Goal: Navigation & Orientation: Find specific page/section

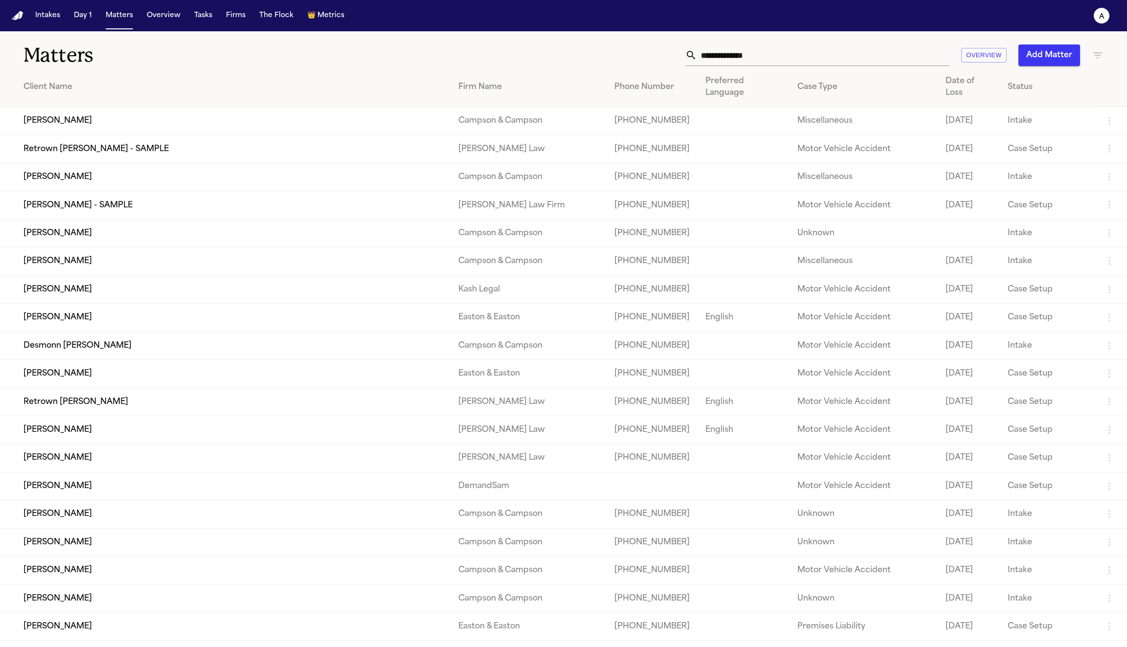
click at [63, 173] on td "[PERSON_NAME]" at bounding box center [225, 177] width 451 height 28
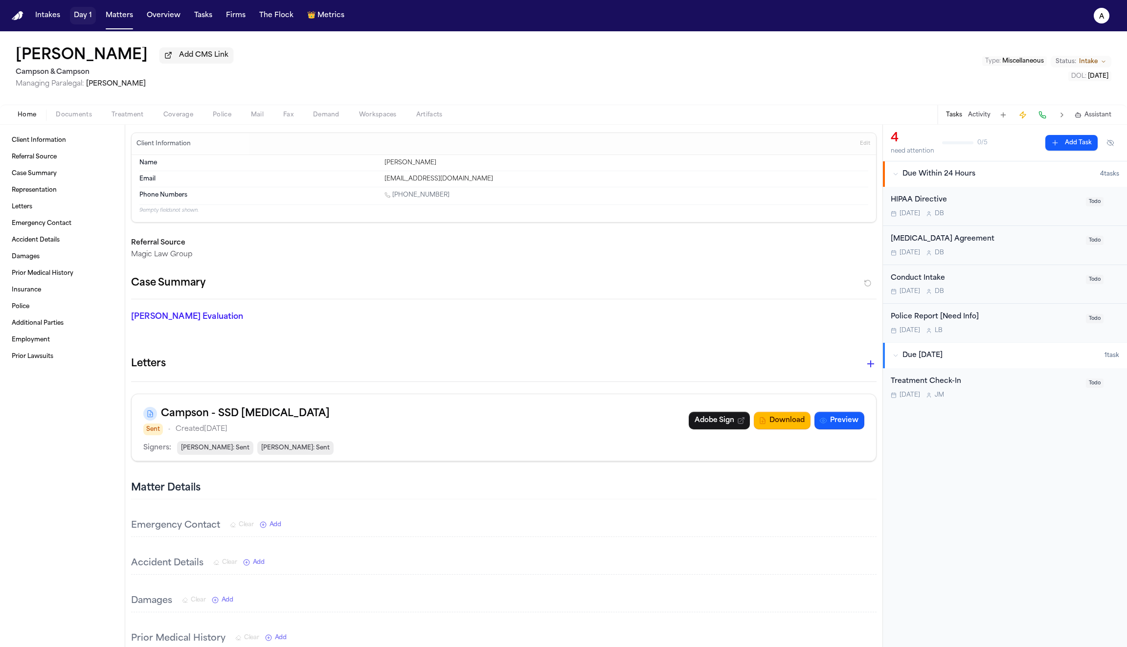
click at [80, 11] on button "Day 1" at bounding box center [83, 16] width 26 height 18
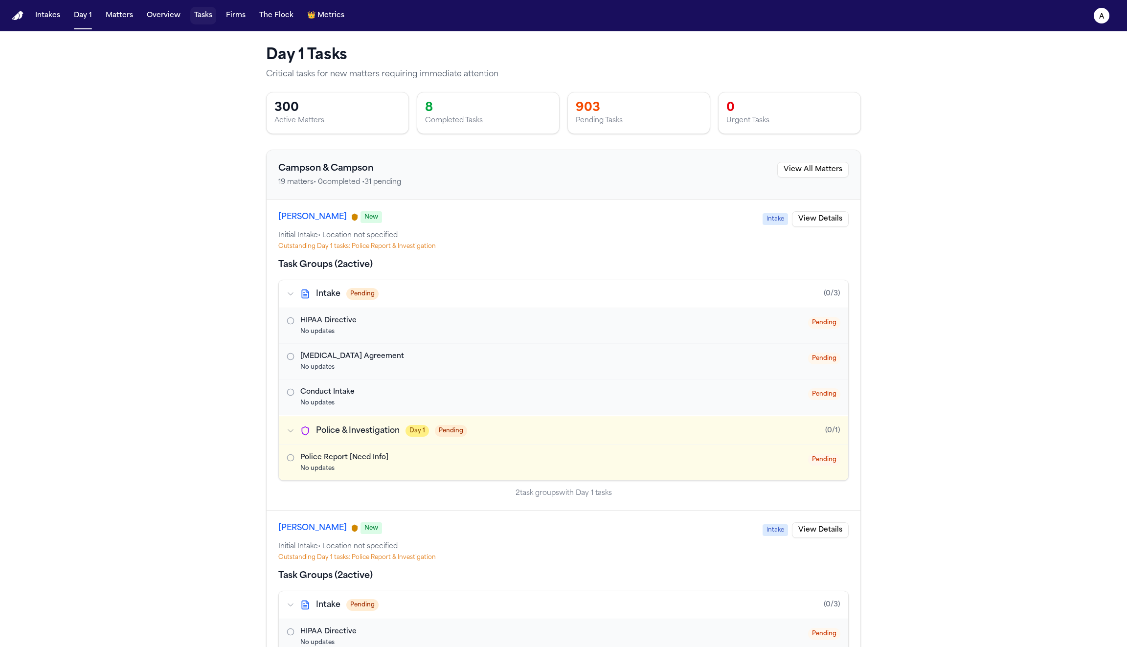
click at [197, 19] on button "Tasks" at bounding box center [203, 16] width 26 height 18
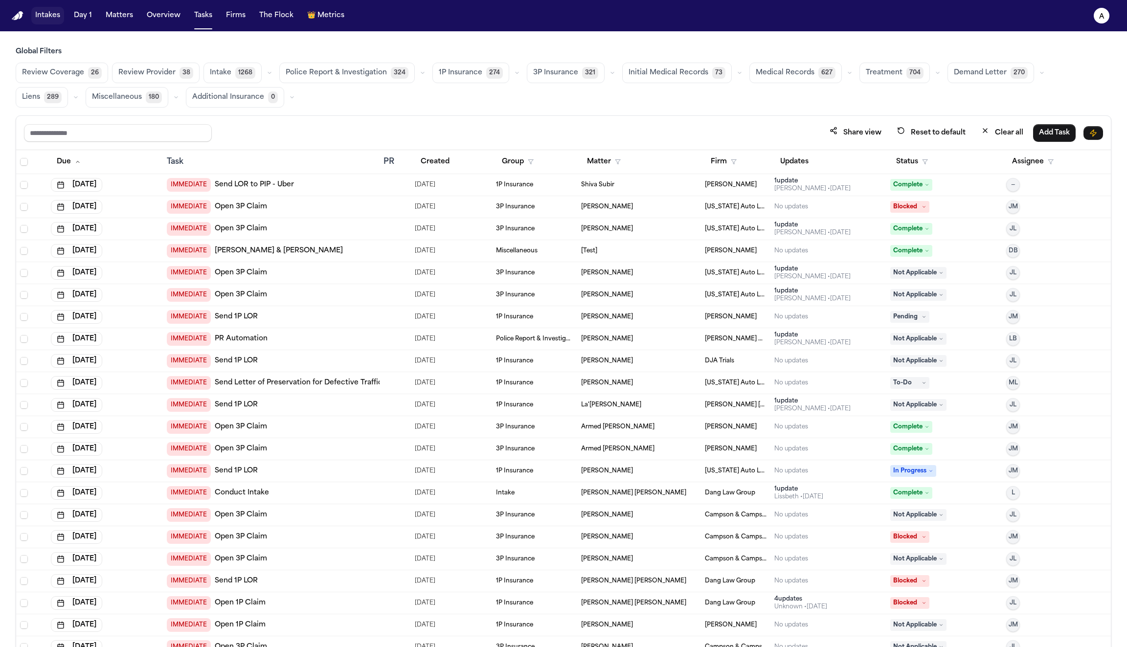
click at [48, 15] on button "Intakes" at bounding box center [47, 16] width 33 height 18
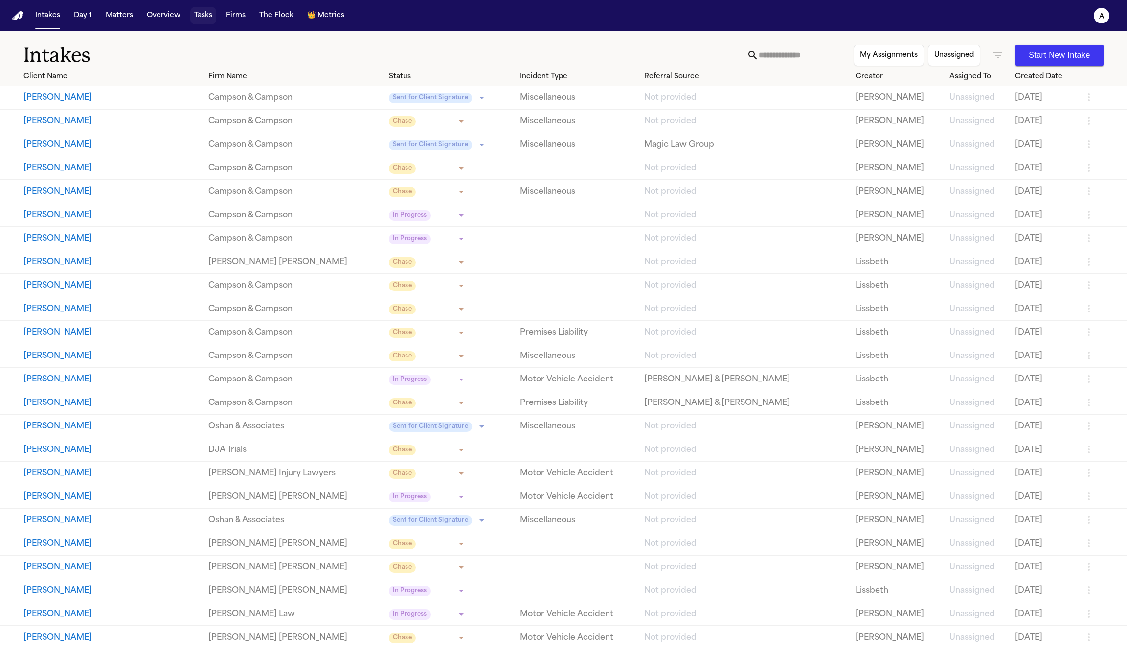
click at [199, 17] on button "Tasks" at bounding box center [203, 16] width 26 height 18
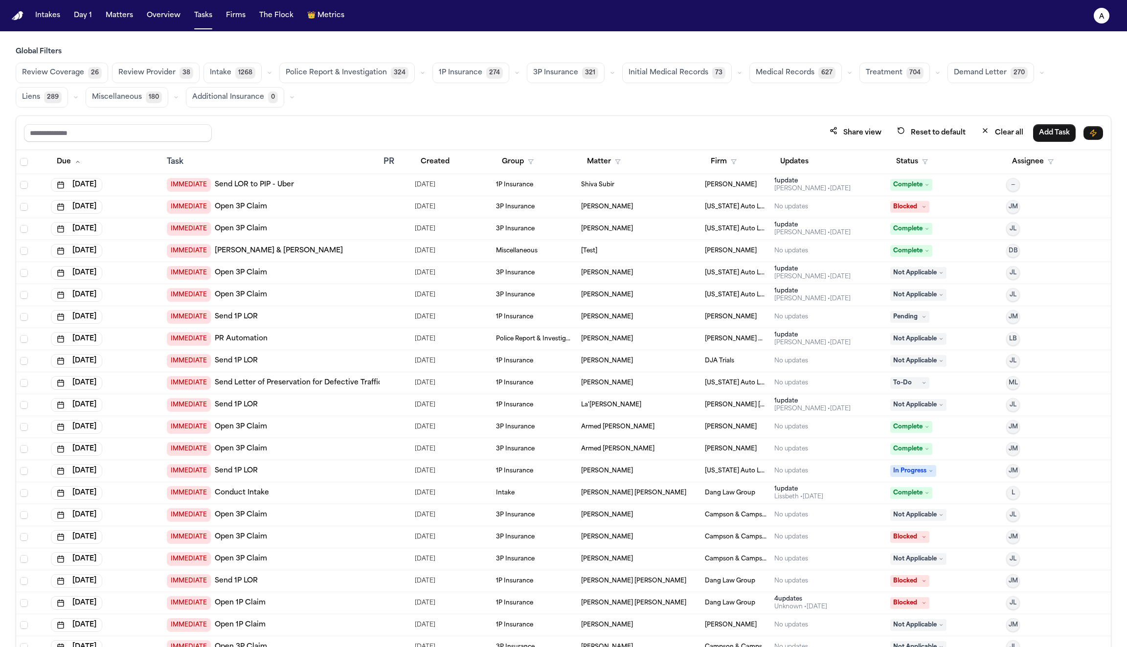
click at [342, 74] on span "Police Report & Investigation" at bounding box center [336, 73] width 101 height 10
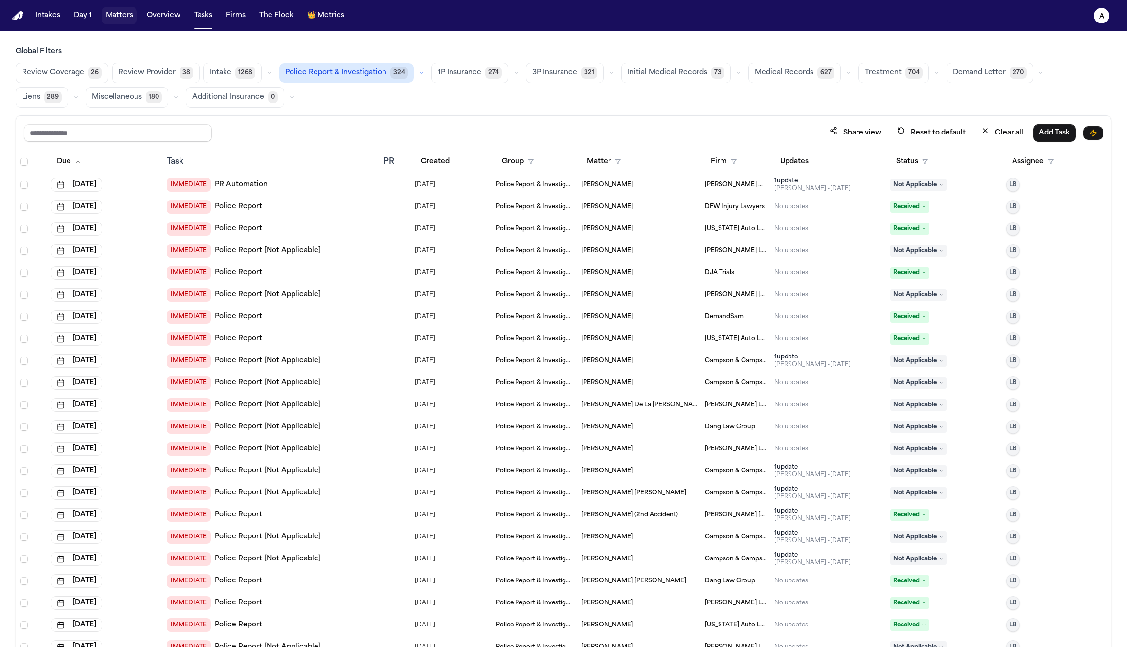
click at [117, 16] on button "Matters" at bounding box center [119, 16] width 35 height 18
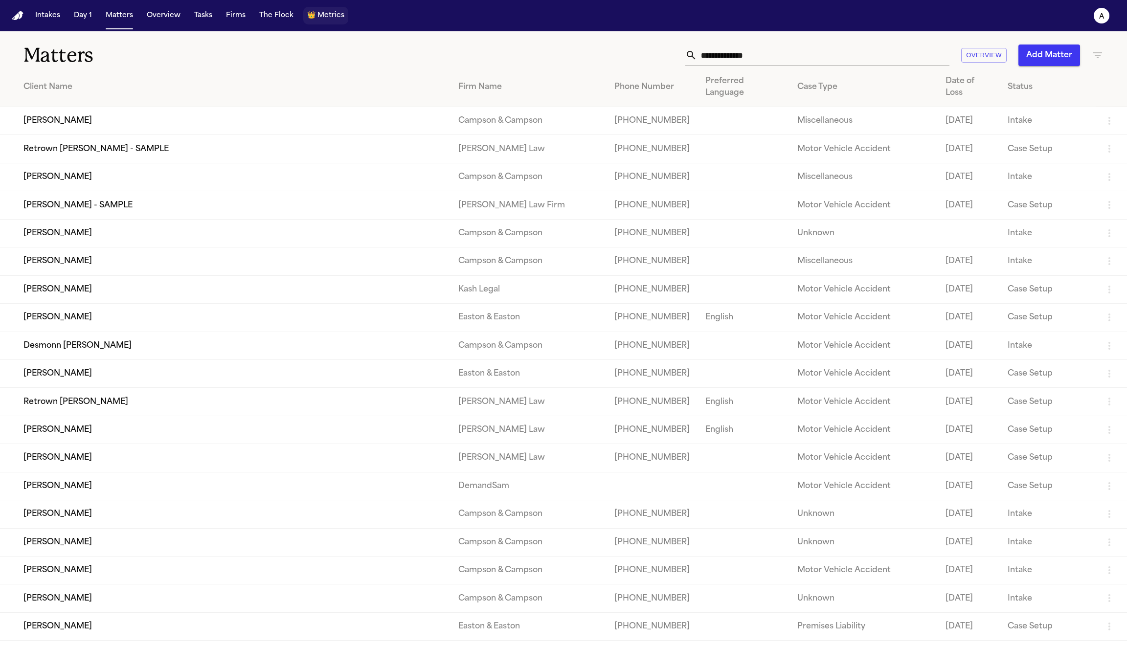
click at [318, 15] on span "Metrics" at bounding box center [330, 16] width 27 height 10
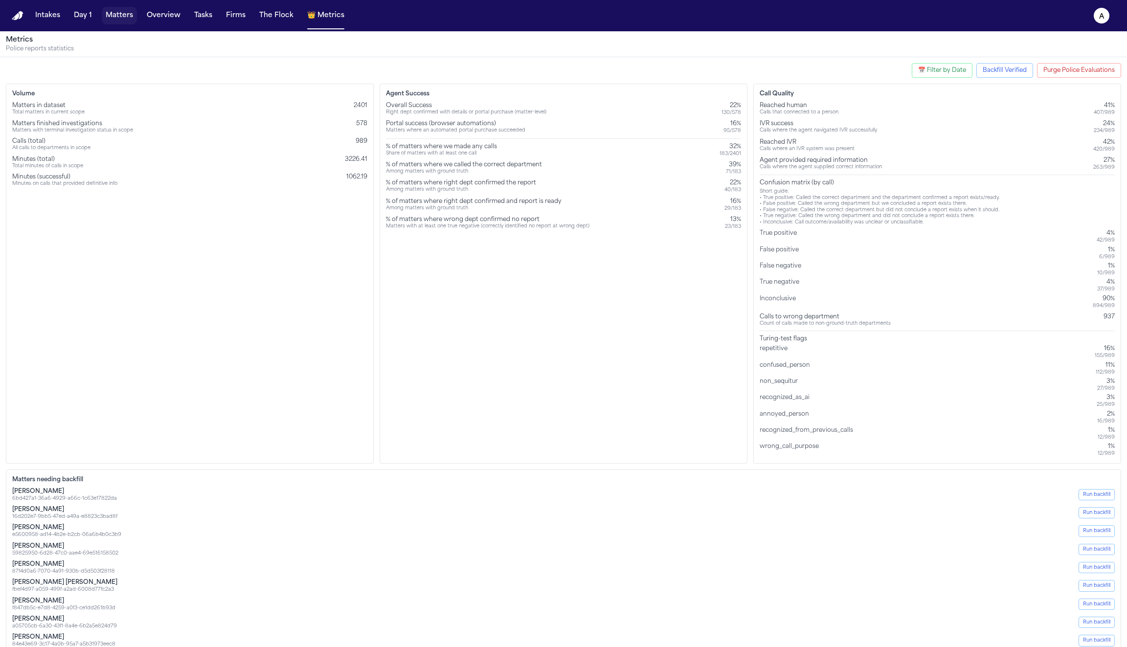
click at [116, 12] on button "Matters" at bounding box center [119, 16] width 35 height 18
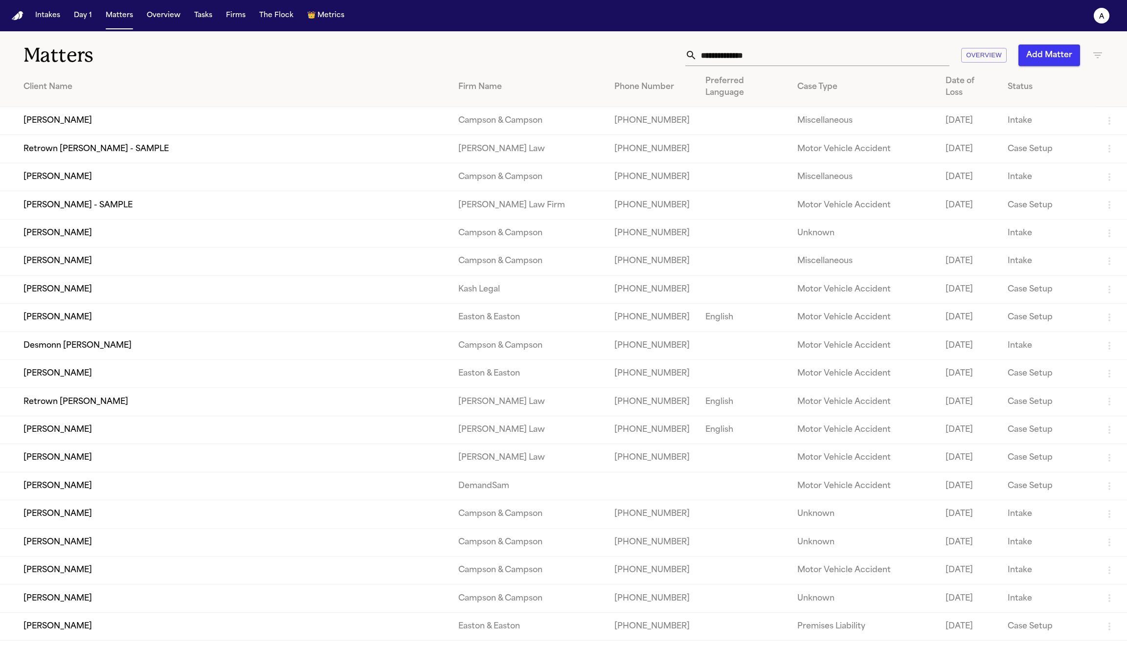
click at [81, 173] on td "[PERSON_NAME]" at bounding box center [225, 177] width 451 height 28
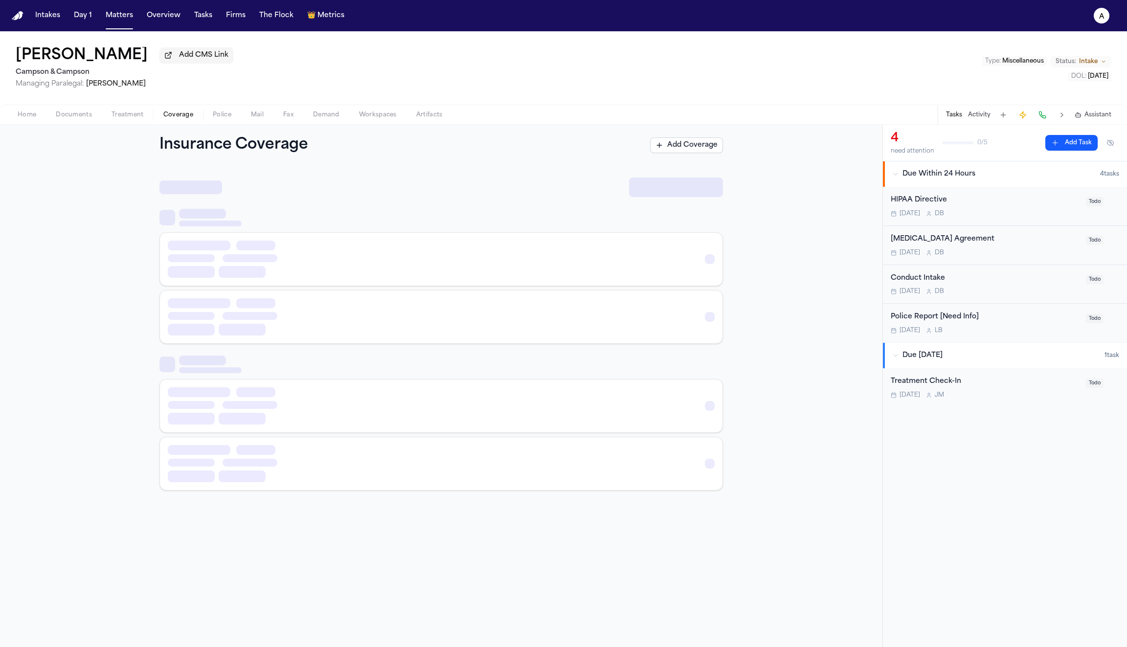
click at [174, 117] on span "Coverage" at bounding box center [178, 115] width 30 height 8
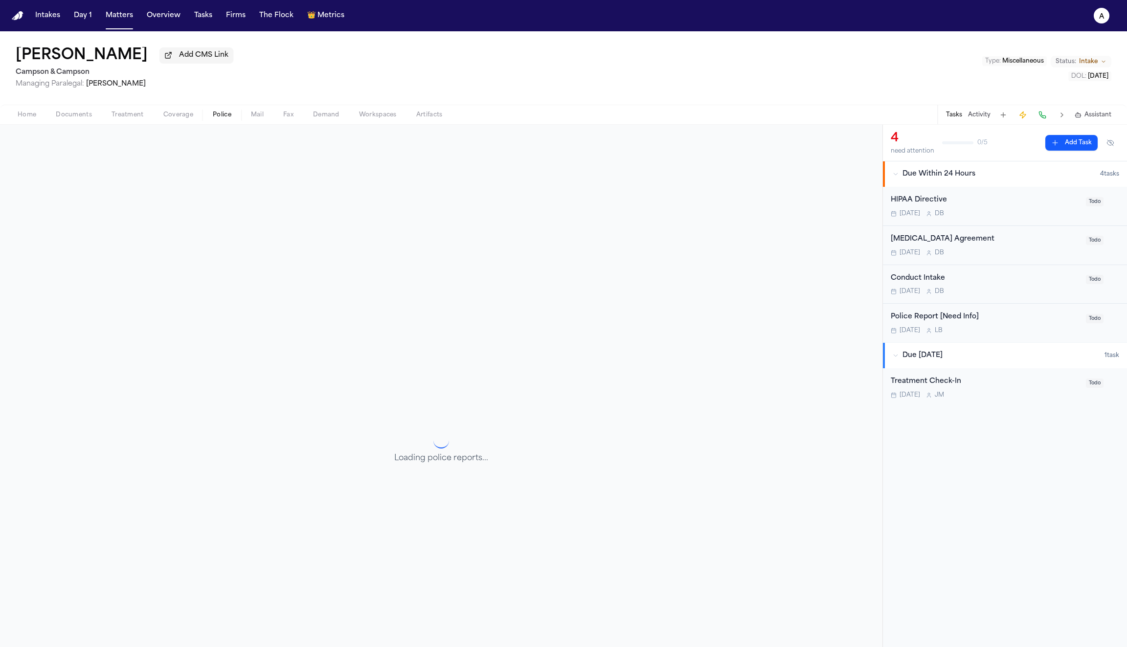
click at [220, 115] on span "Police" at bounding box center [222, 115] width 19 height 8
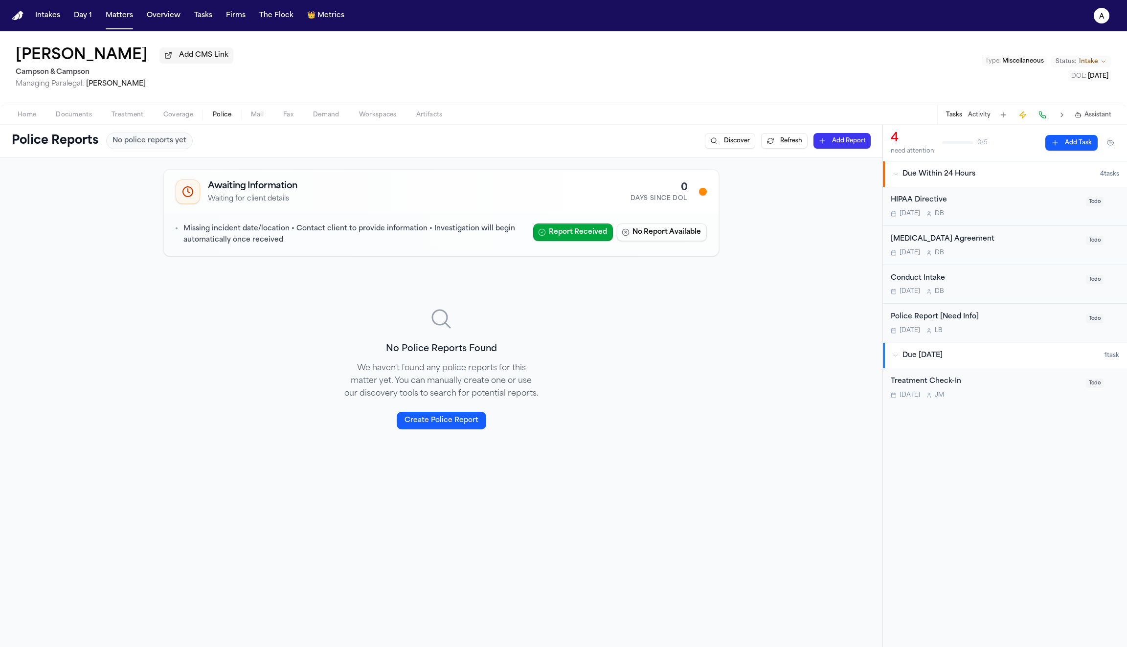
click at [258, 118] on span "Mail" at bounding box center [257, 115] width 13 height 8
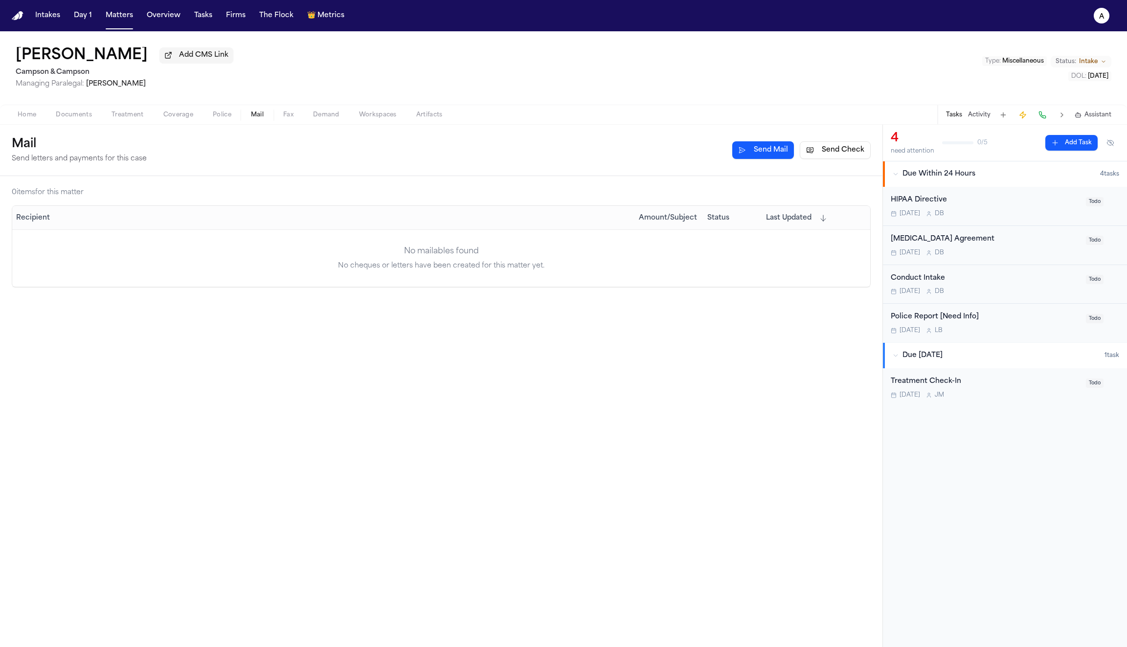
click at [286, 116] on span "Fax" at bounding box center [288, 115] width 10 height 8
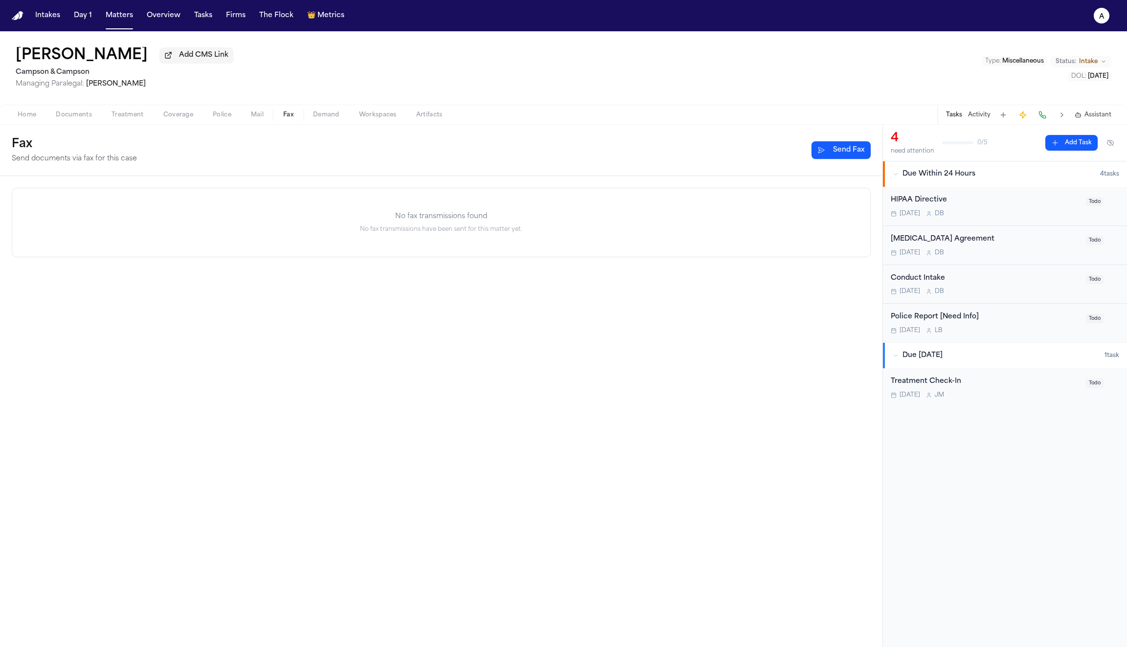
click at [257, 118] on span "Mail" at bounding box center [257, 115] width 13 height 8
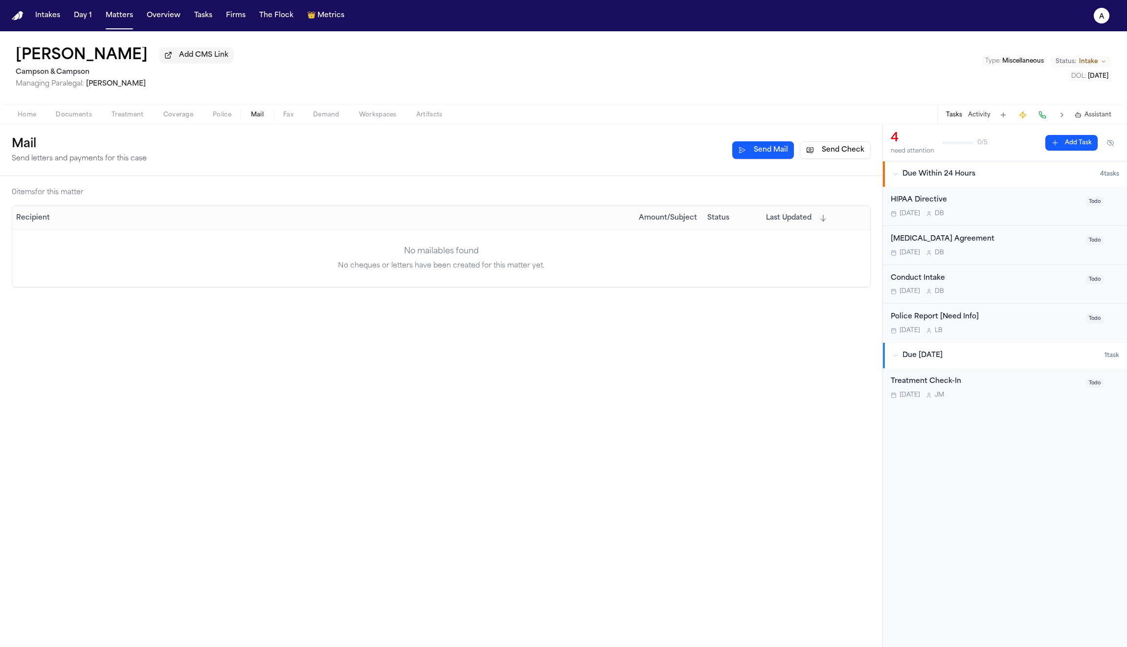
click at [286, 118] on span "Fax" at bounding box center [288, 115] width 10 height 8
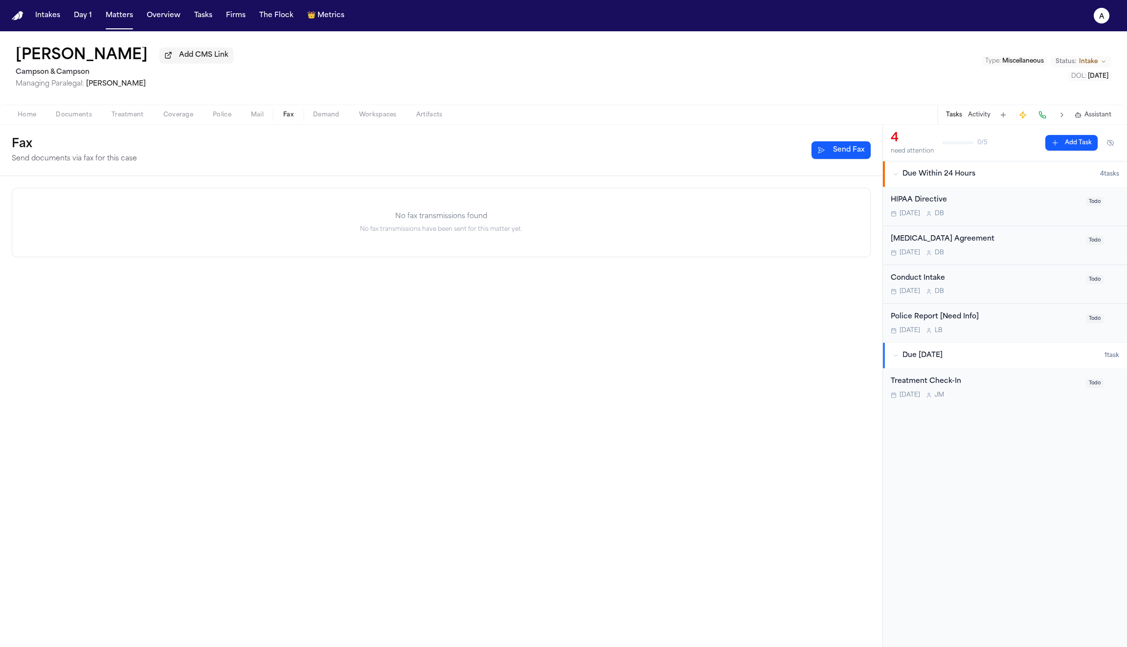
click at [73, 115] on span "Documents" at bounding box center [74, 115] width 36 height 8
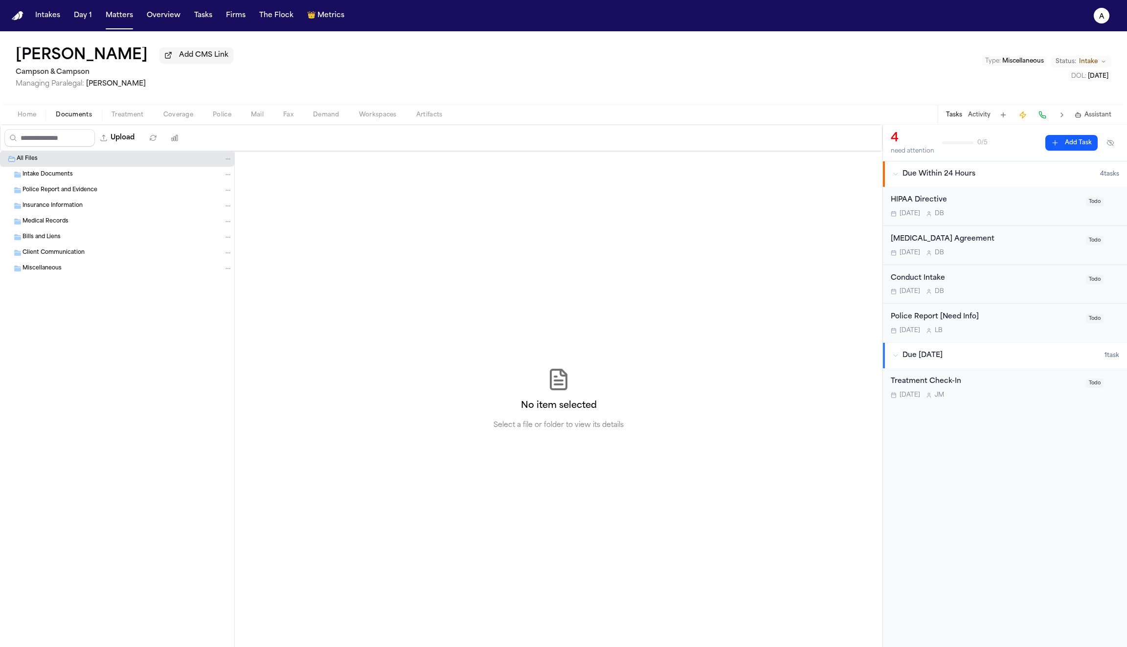
click at [27, 115] on span "Home" at bounding box center [27, 115] width 19 height 8
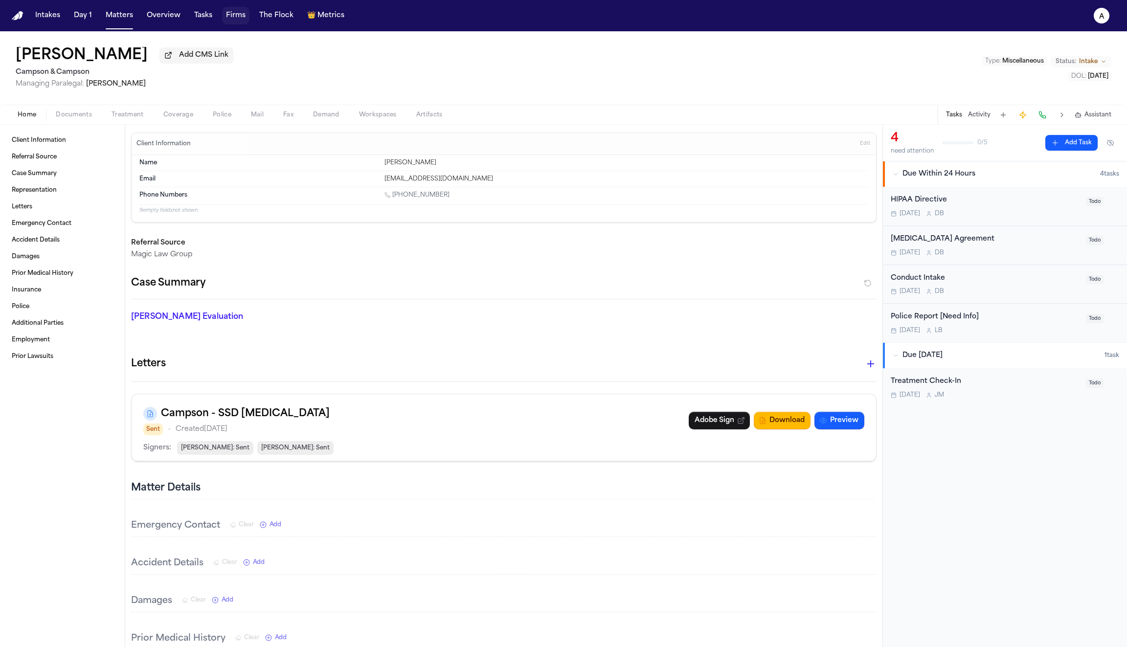
click at [232, 11] on button "Firms" at bounding box center [235, 16] width 27 height 18
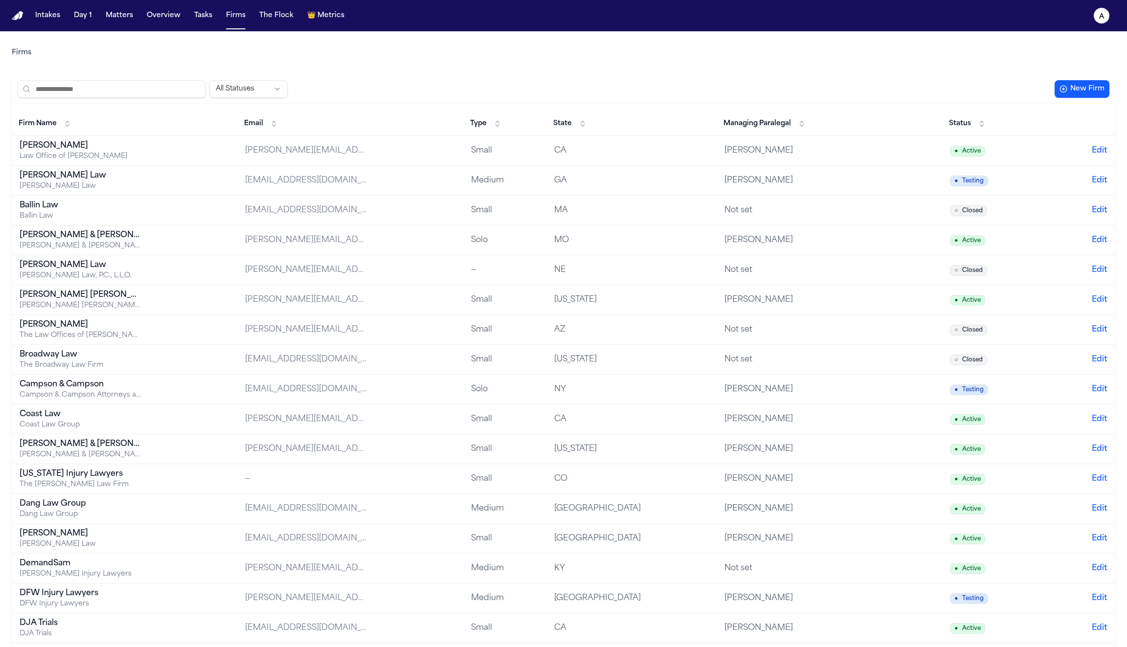
click at [44, 144] on div "[PERSON_NAME]" at bounding box center [81, 146] width 122 height 12
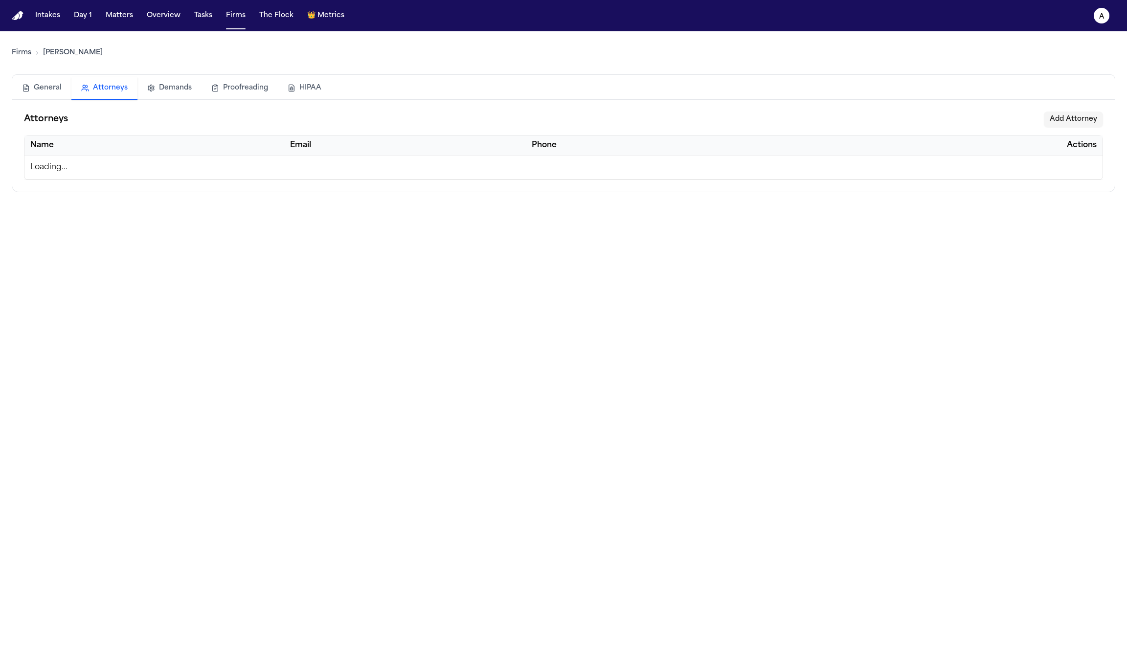
click at [109, 90] on button "Attorneys" at bounding box center [104, 88] width 66 height 23
click at [42, 88] on button "General" at bounding box center [41, 88] width 59 height 22
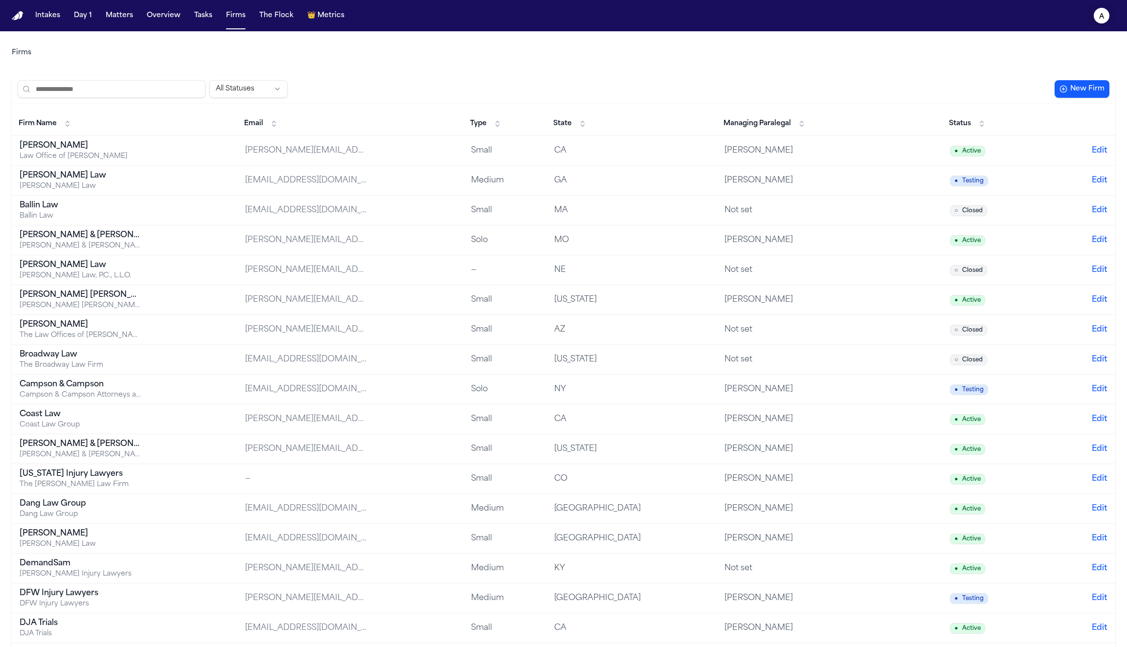
click at [1104, 22] on icon "A" at bounding box center [1102, 16] width 16 height 16
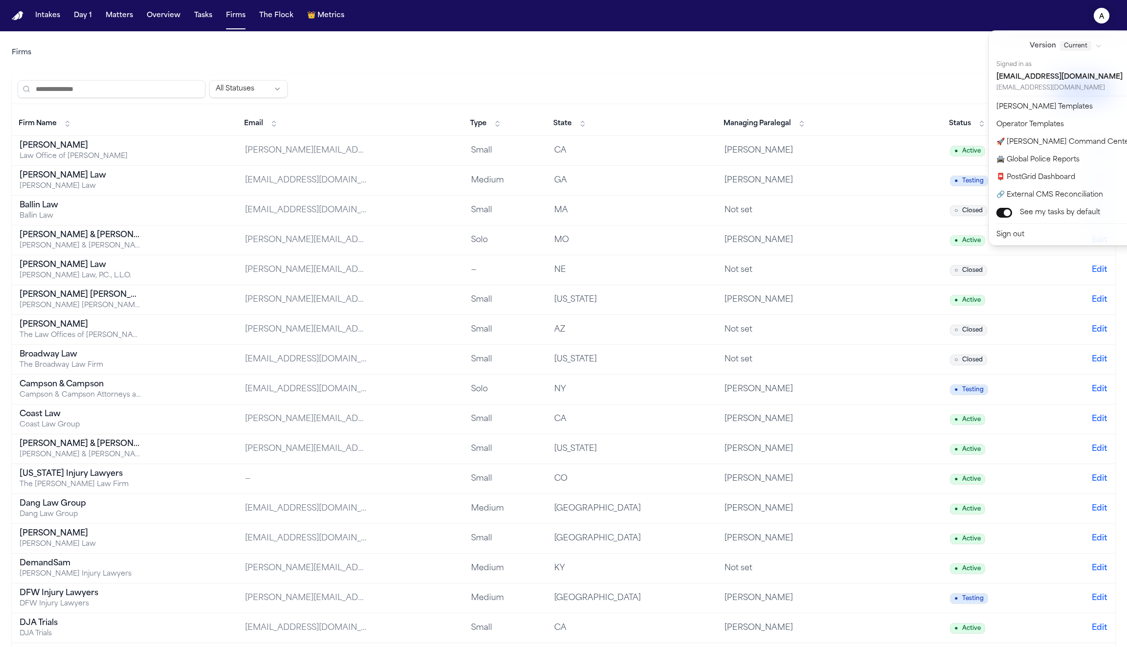
click at [887, 48] on div "Intakes Day 1 Matters Overview Tasks Firms The Flock 👑 Metrics A Firms All Stat…" at bounding box center [563, 323] width 1127 height 647
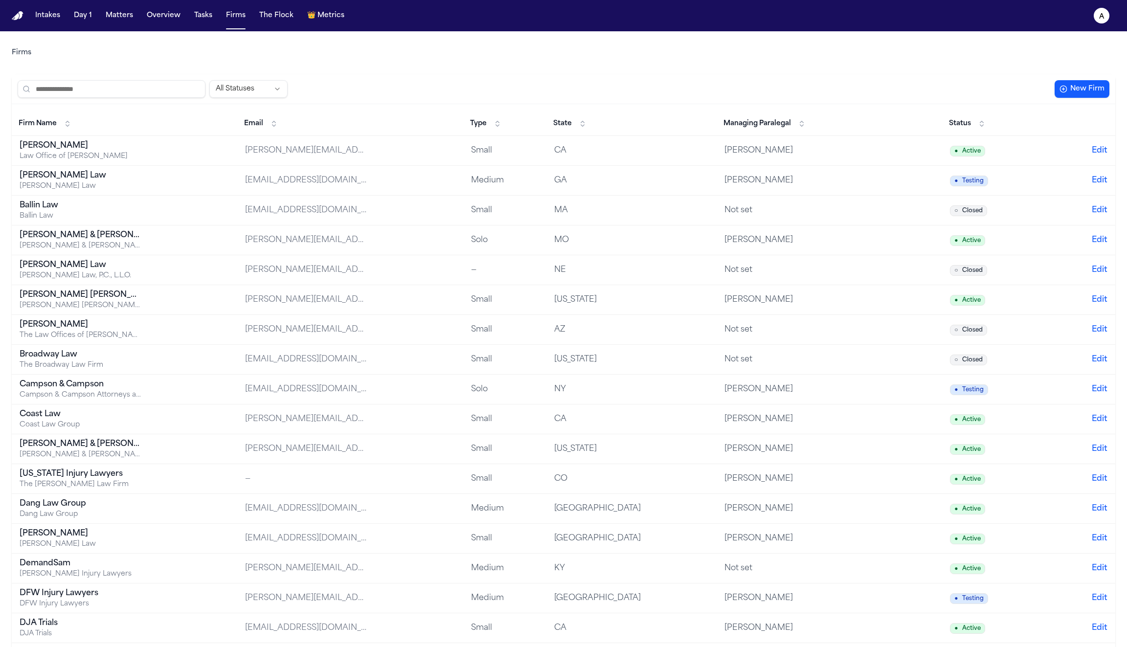
click at [119, 22] on button "Matters" at bounding box center [119, 16] width 35 height 18
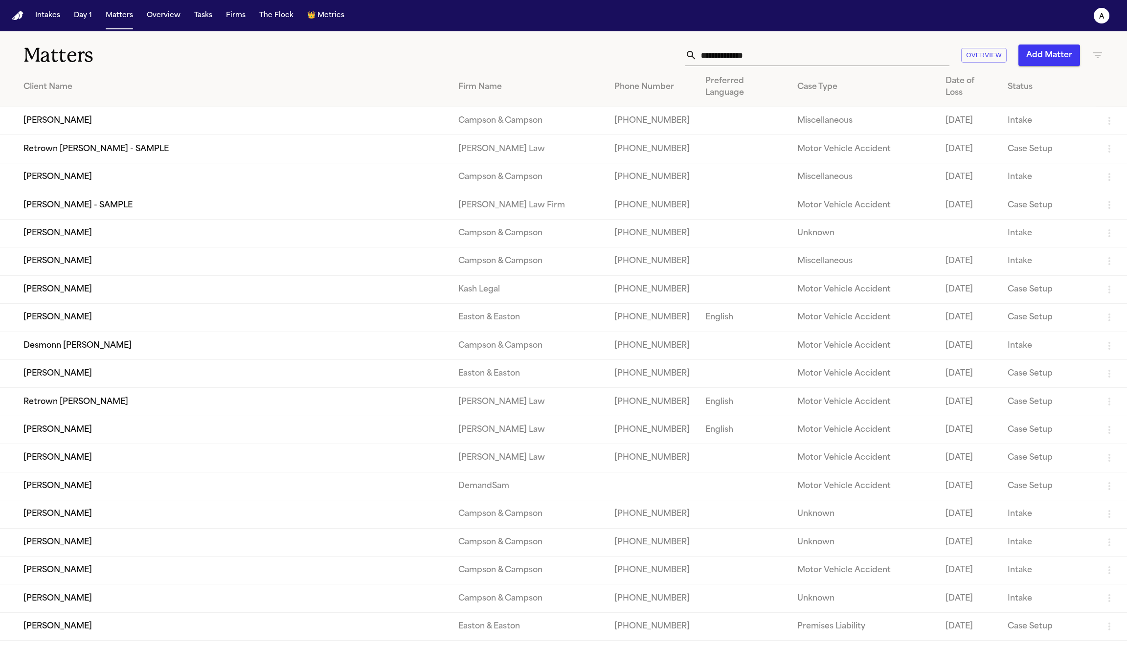
click at [52, 111] on td "[PERSON_NAME]" at bounding box center [225, 121] width 451 height 28
